Goal: Information Seeking & Learning: Learn about a topic

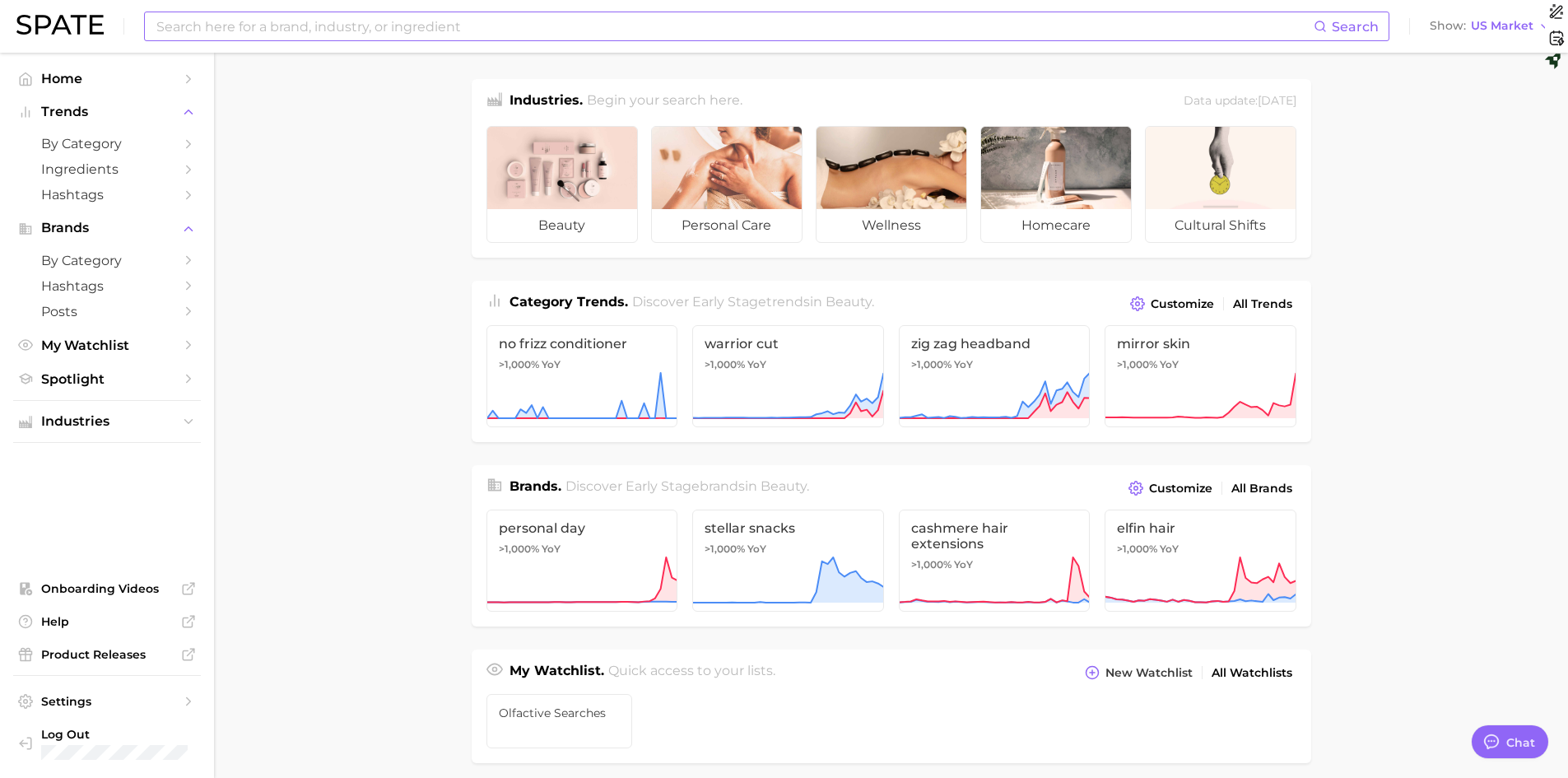
click at [200, 32] on input at bounding box center [734, 26] width 1159 height 28
click at [81, 199] on span "Hashtags" at bounding box center [107, 195] width 132 height 16
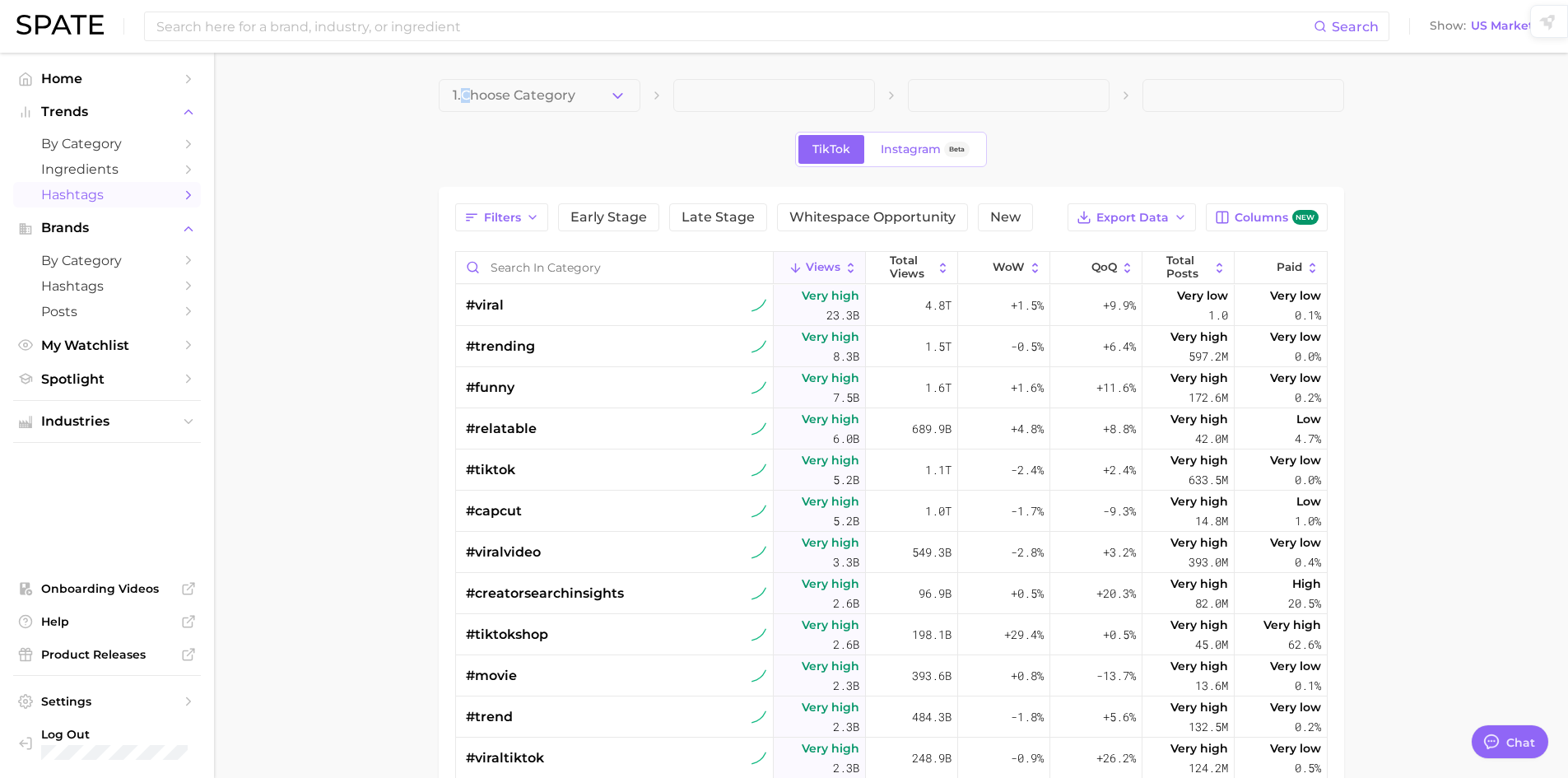
click at [469, 89] on span "1. Choose Category" at bounding box center [514, 95] width 123 height 15
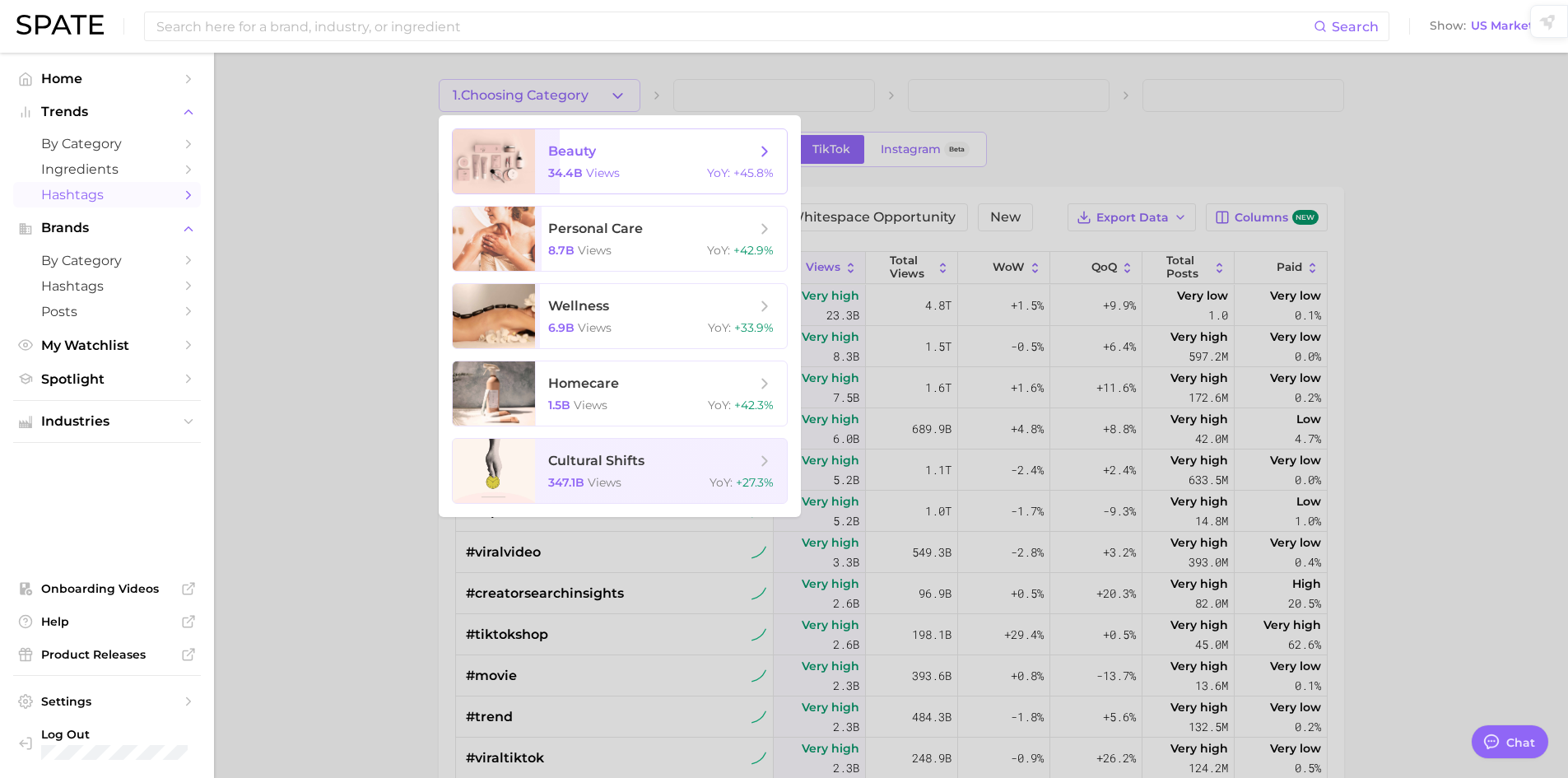
click at [481, 141] on div at bounding box center [494, 161] width 82 height 64
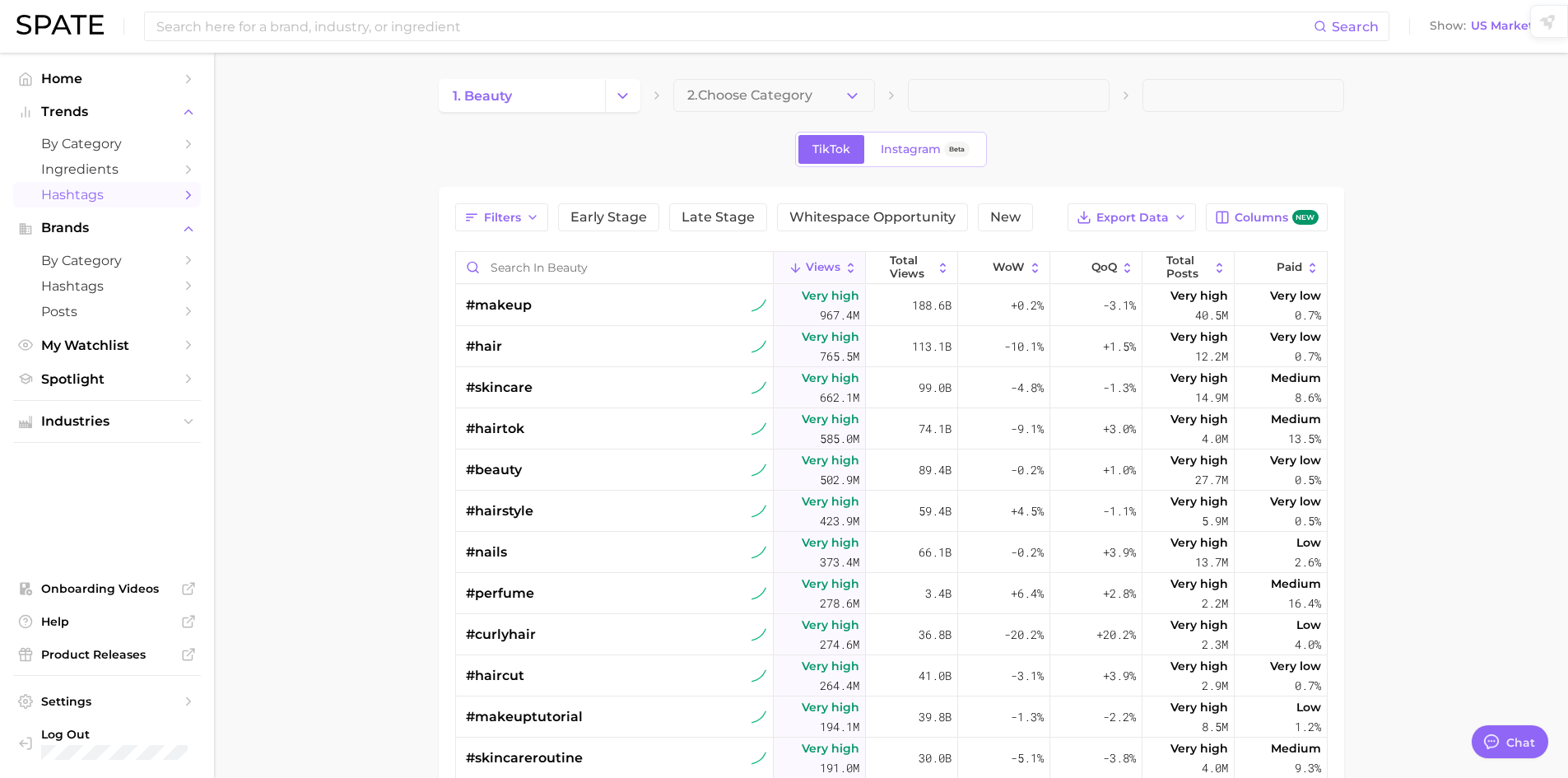
click at [731, 99] on span "2. Choose Category" at bounding box center [750, 95] width 125 height 15
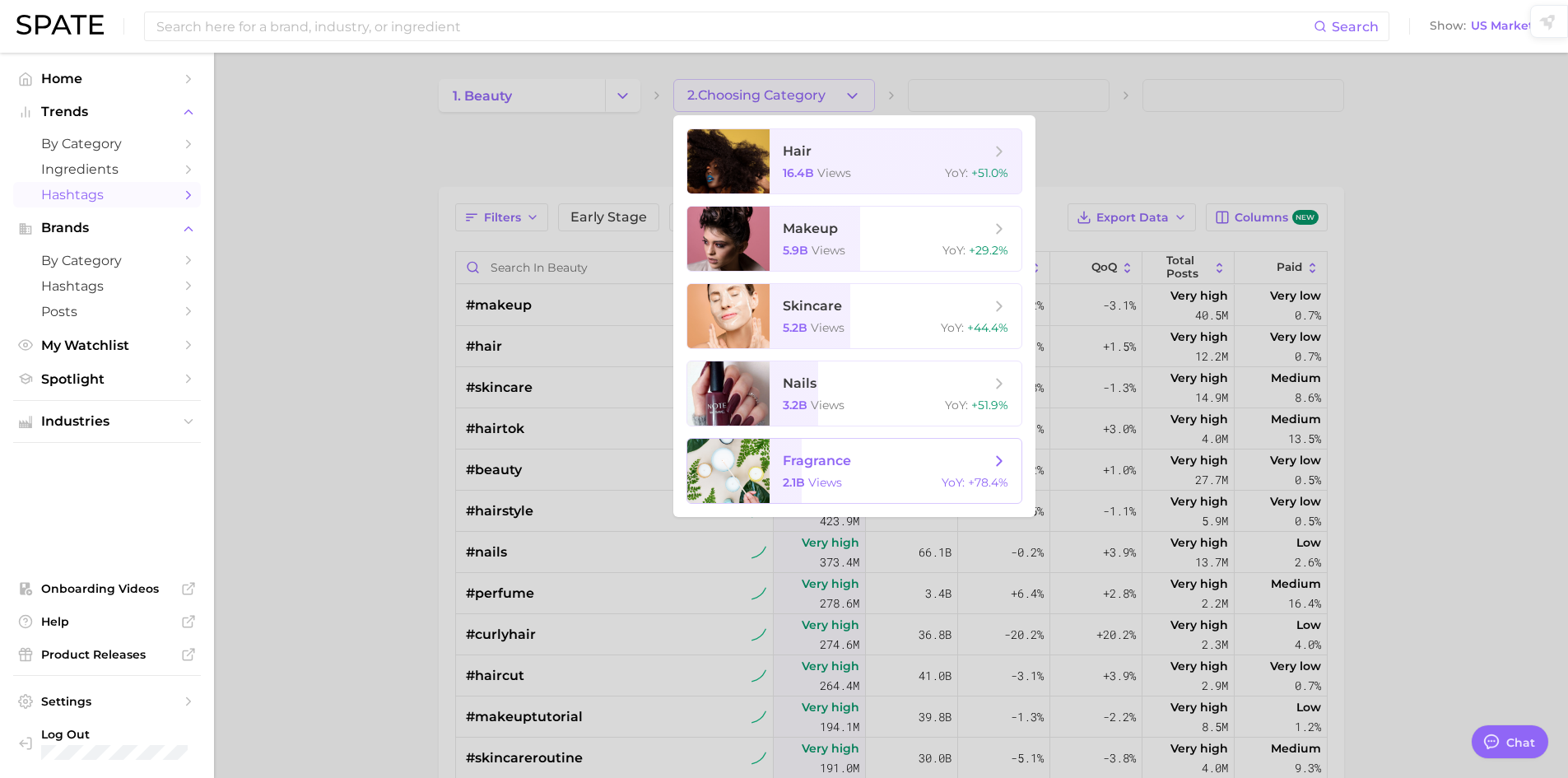
click at [763, 445] on div at bounding box center [729, 470] width 82 height 64
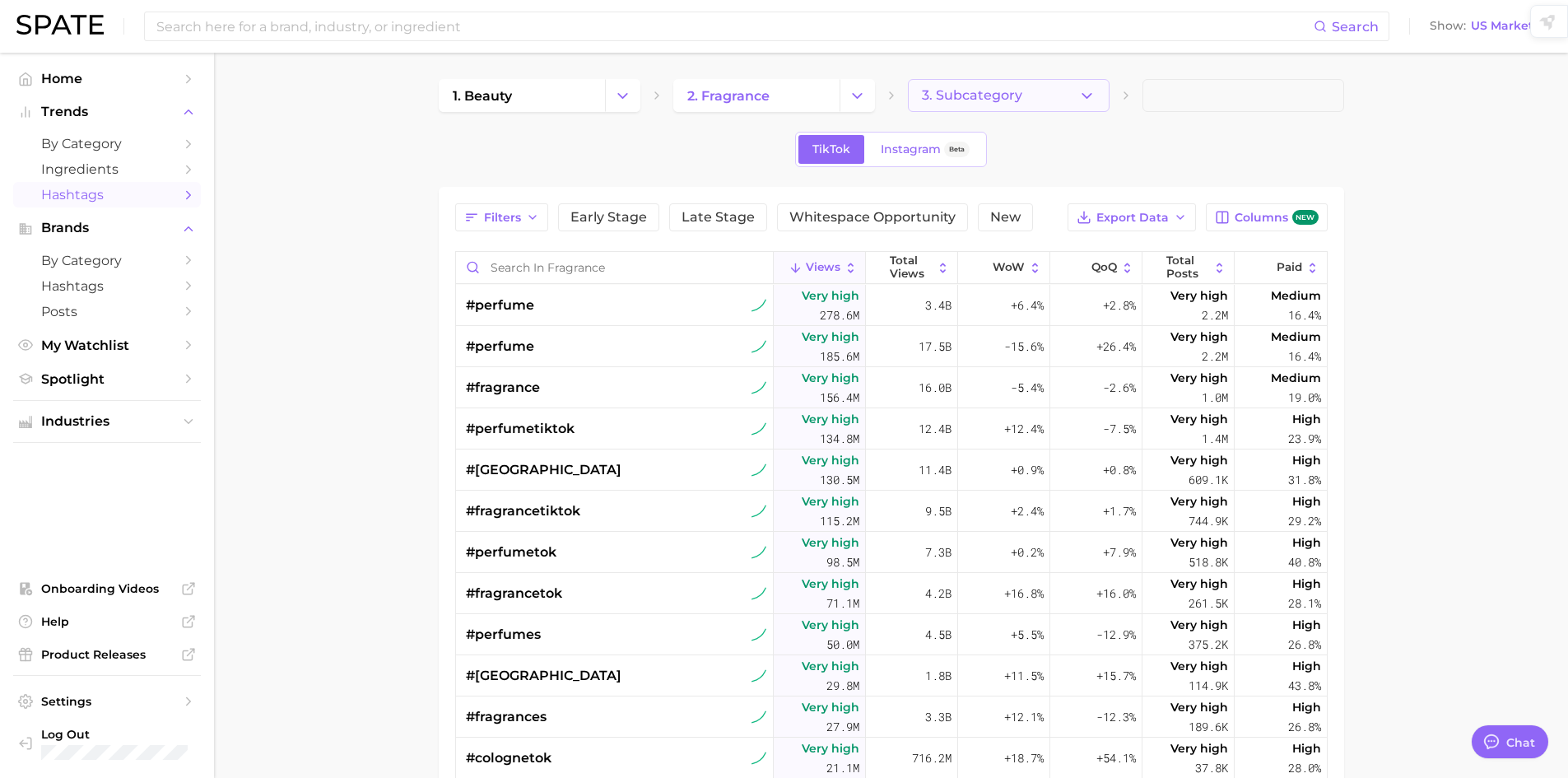
click at [910, 101] on button "3. Subcategory" at bounding box center [1009, 96] width 202 height 33
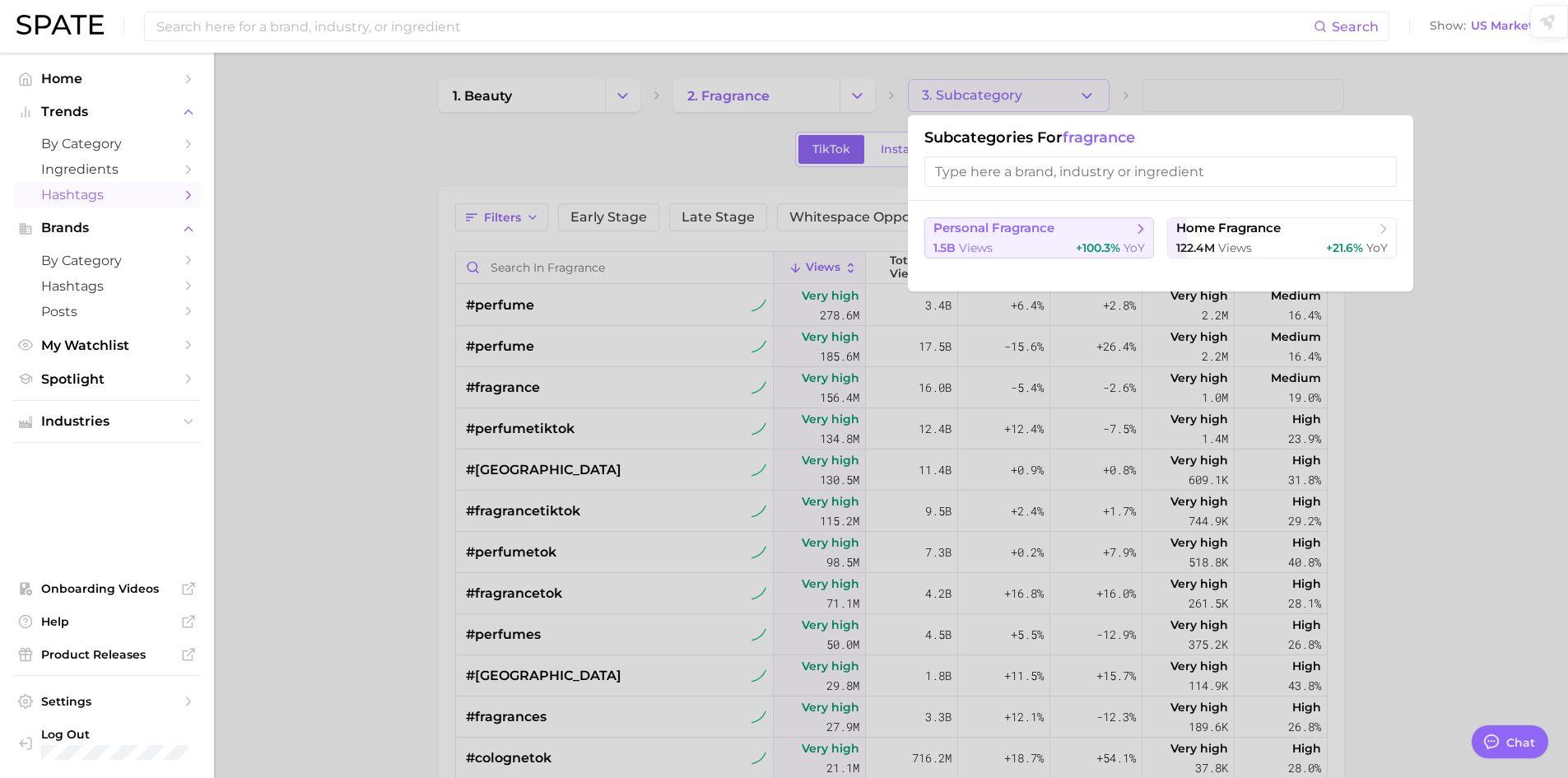
click at [1000, 224] on span "personal fragrance" at bounding box center [994, 229] width 121 height 16
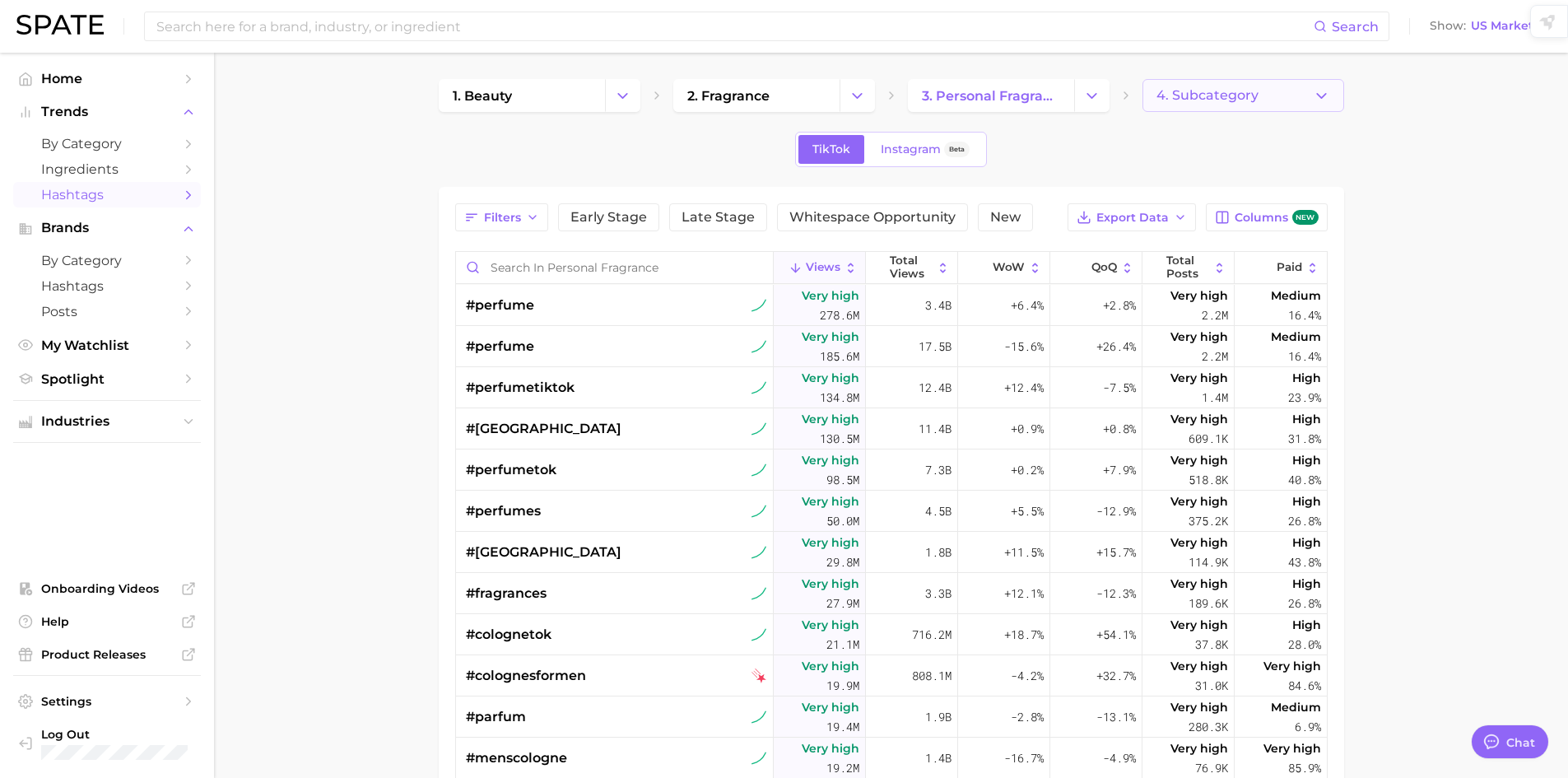
click at [1237, 85] on button "4. Subcategory" at bounding box center [1244, 96] width 202 height 33
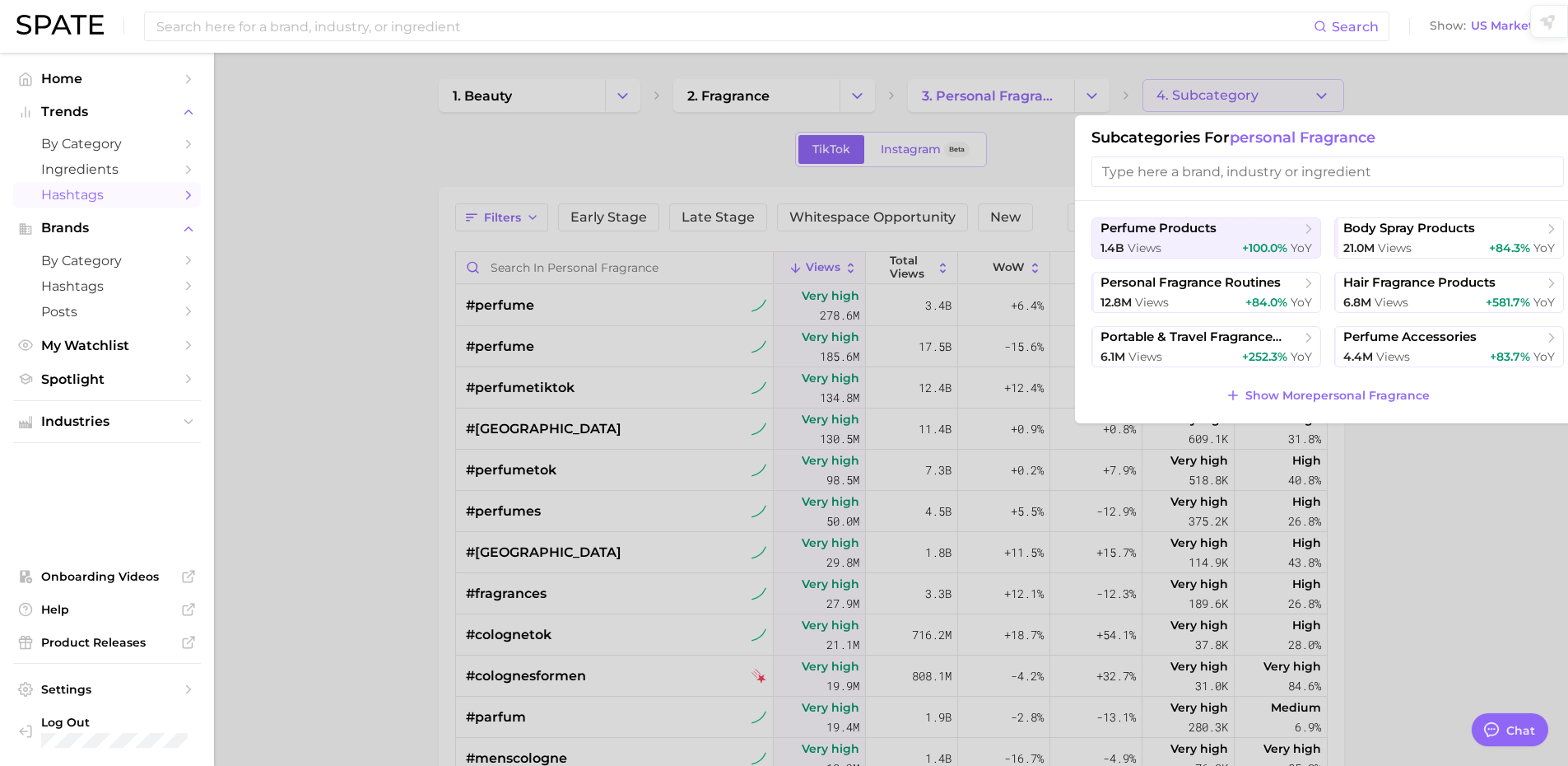
click at [1237, 85] on div at bounding box center [784, 383] width 1568 height 766
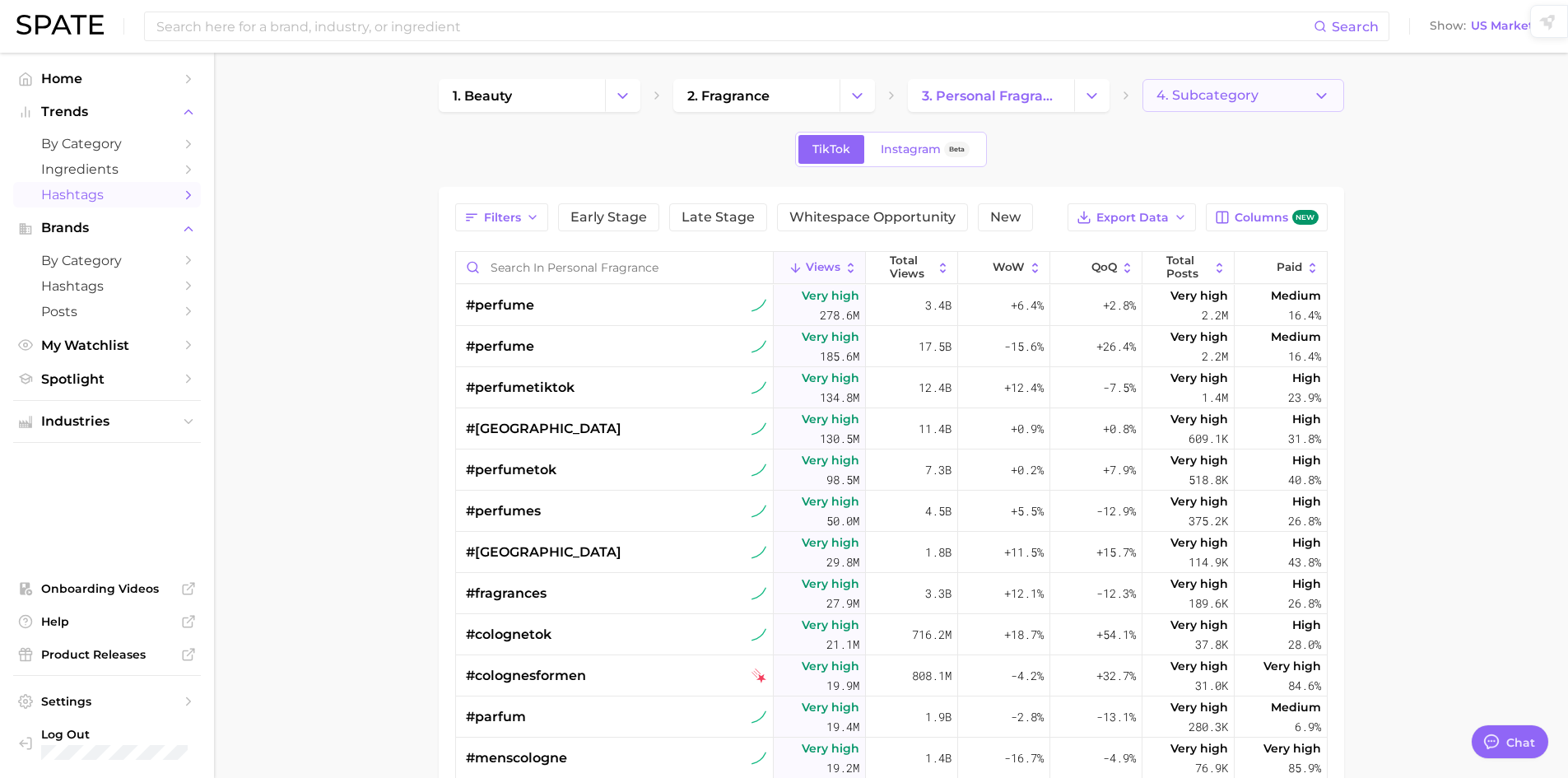
click at [1177, 100] on span "4. Subcategory" at bounding box center [1208, 95] width 102 height 15
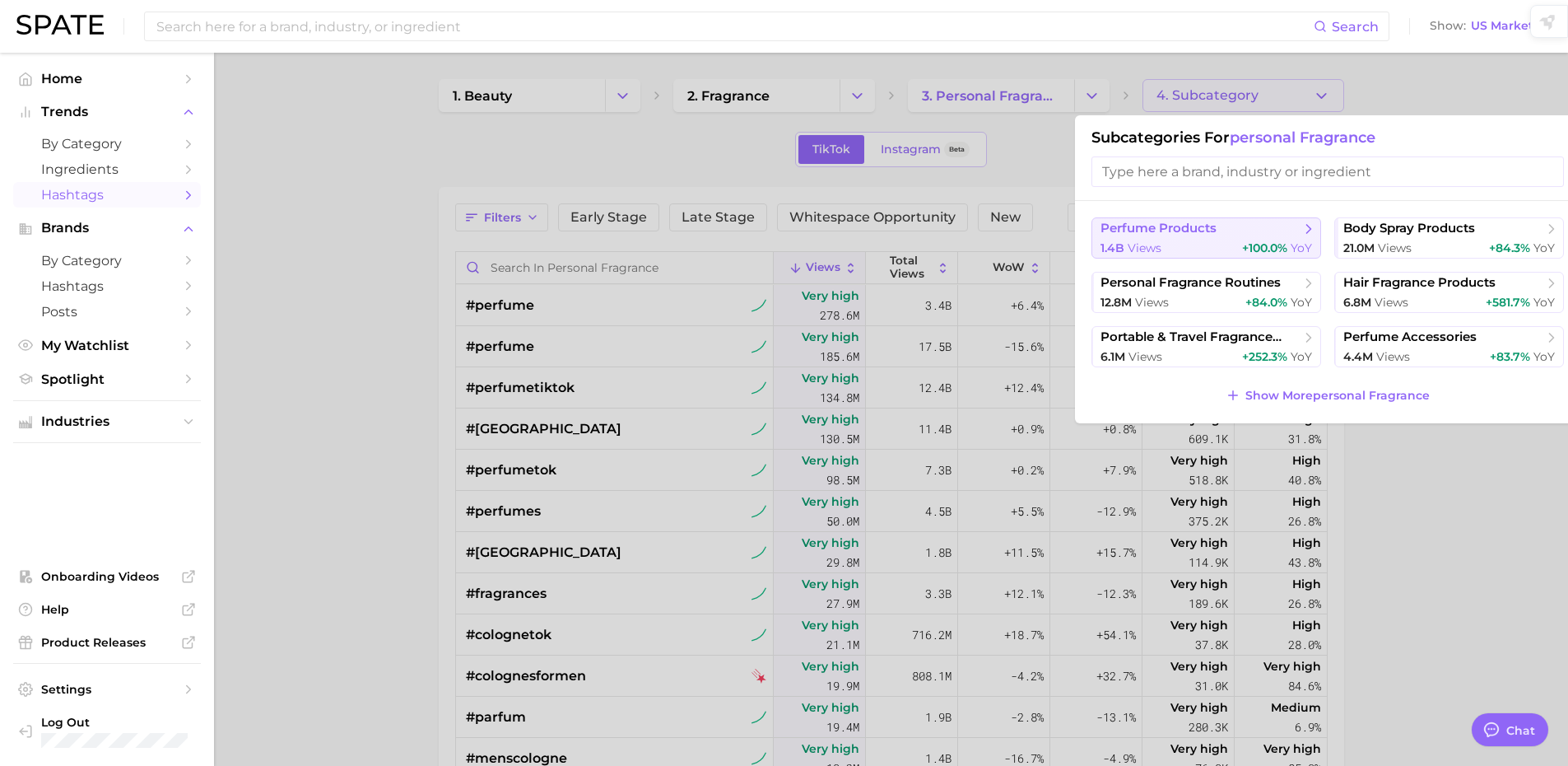
click at [1176, 243] on div "1.4b views +100.0% YoY" at bounding box center [1206, 248] width 211 height 16
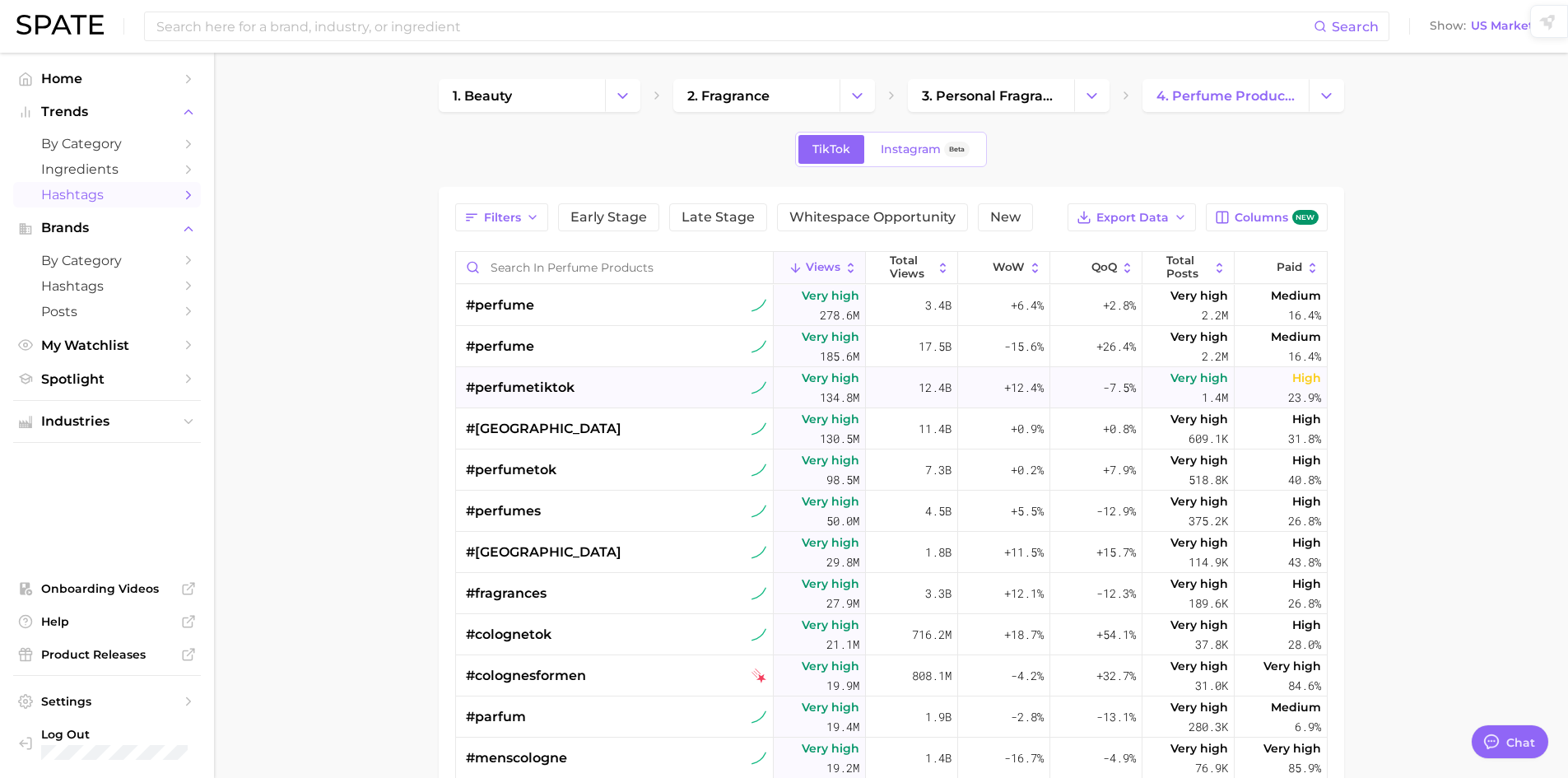
click at [502, 387] on span "#perfumetiktok" at bounding box center [520, 388] width 109 height 20
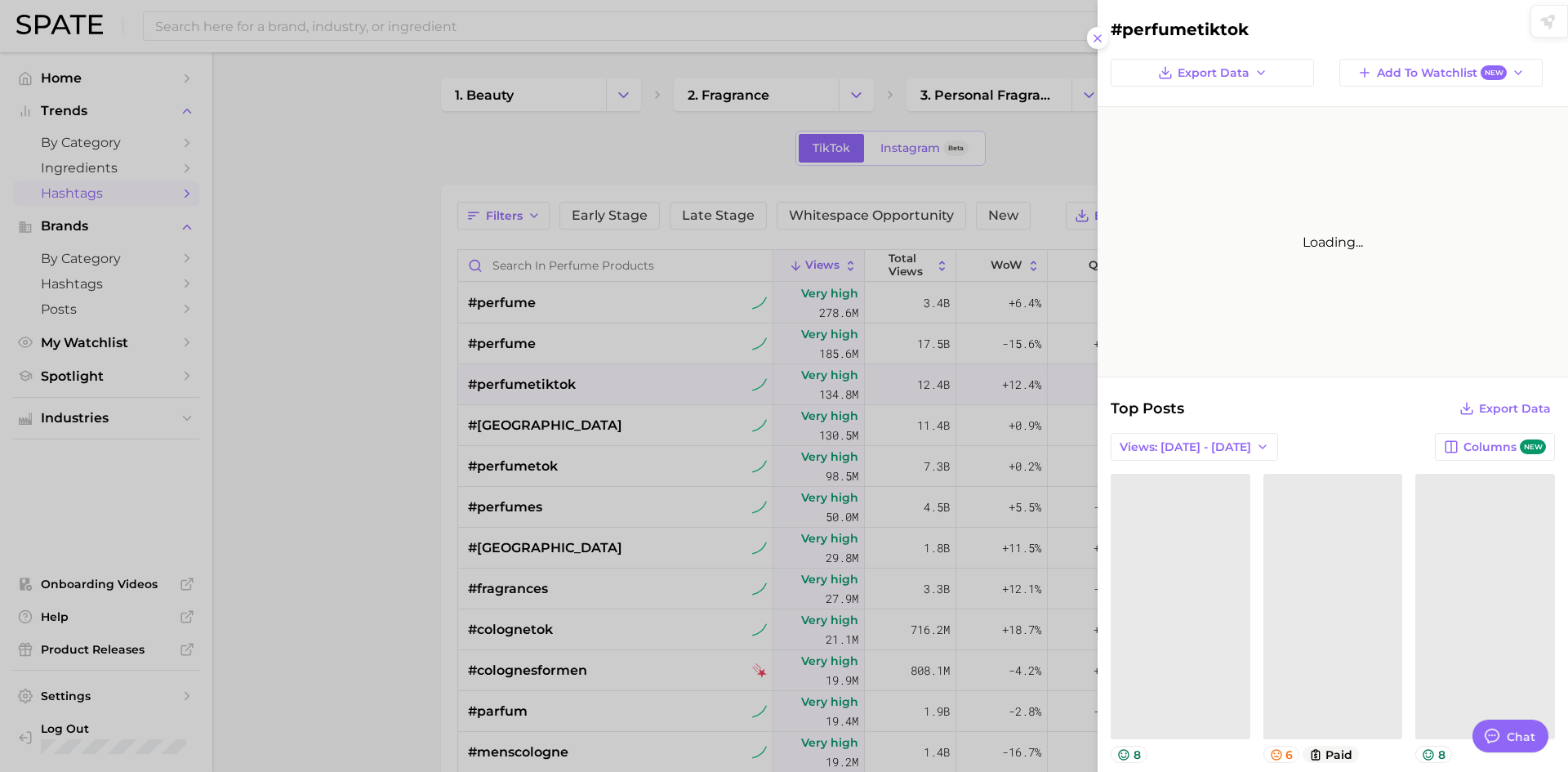
type textarea "x"
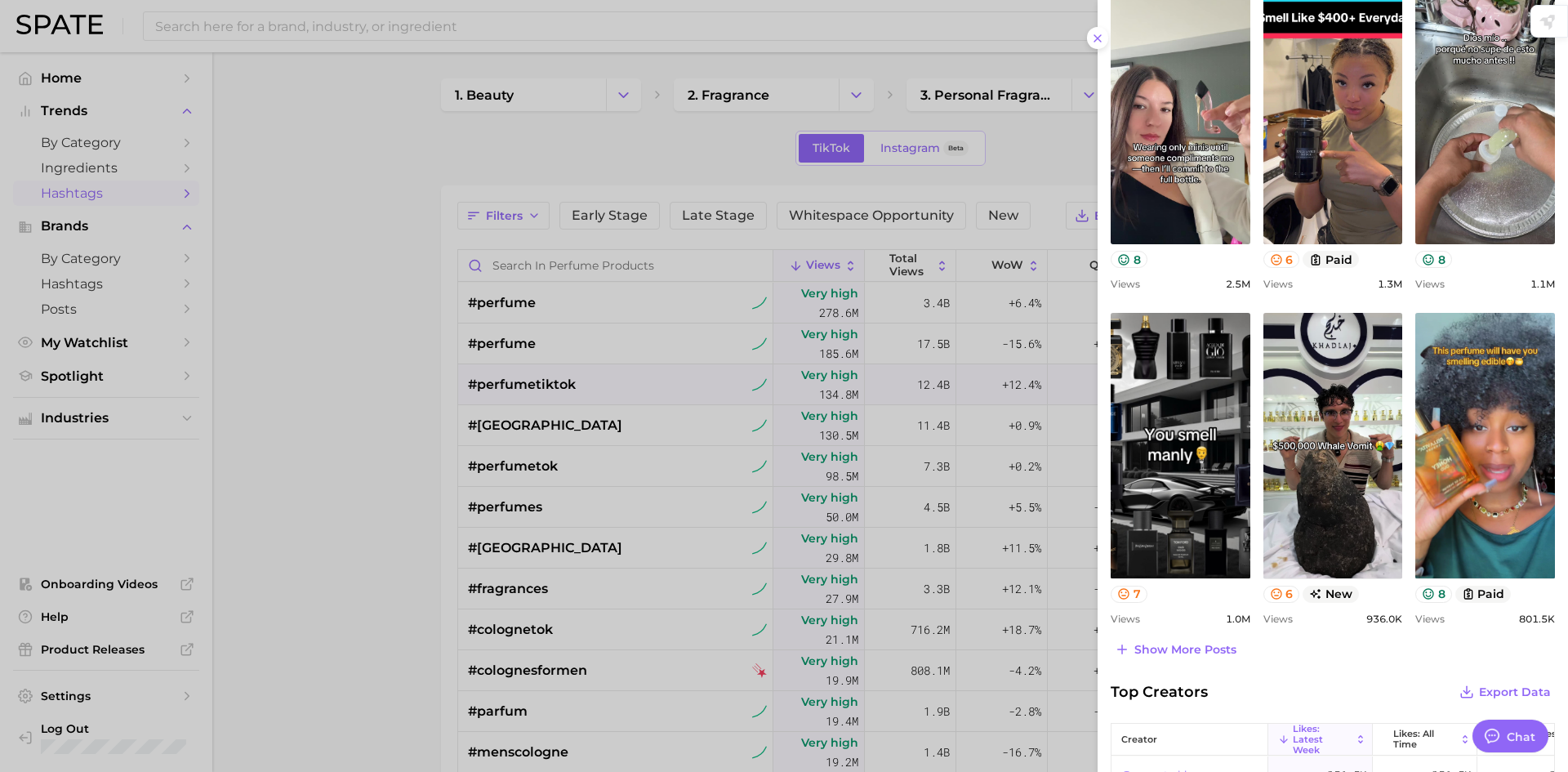
scroll to position [665, 0]
